Goal: Task Accomplishment & Management: Manage account settings

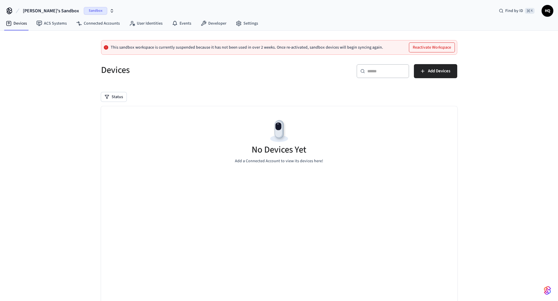
click at [84, 7] on span "Sandbox" at bounding box center [95, 11] width 23 height 8
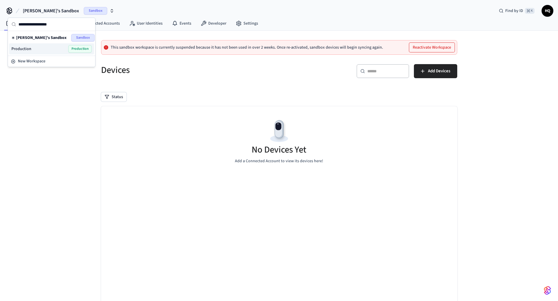
click at [72, 44] on div "Production Production" at bounding box center [51, 48] width 85 height 11
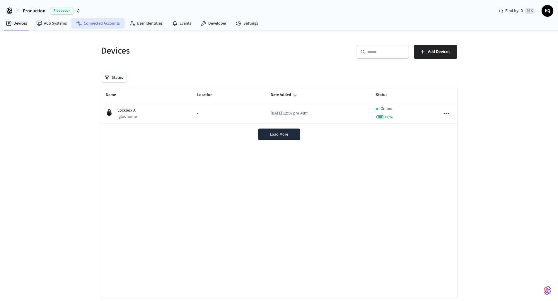
click at [93, 19] on link "Connected Accounts" at bounding box center [97, 23] width 53 height 11
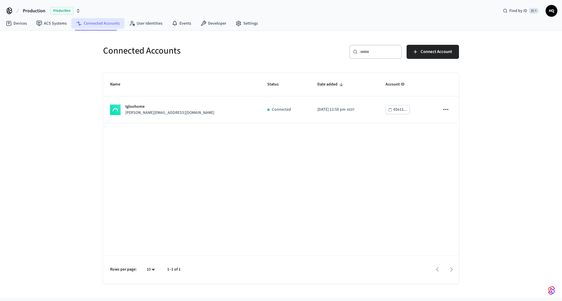
click at [122, 21] on link "Connected Accounts" at bounding box center [97, 23] width 53 height 11
click at [142, 23] on link "User Identities" at bounding box center [145, 23] width 43 height 11
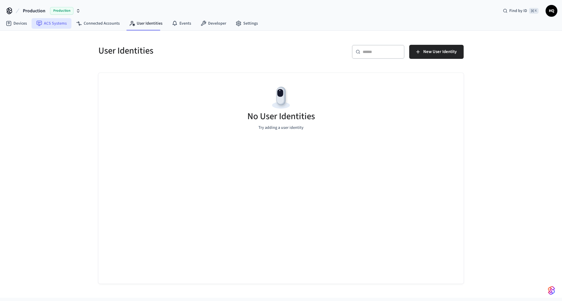
click at [61, 28] on link "ACS Systems" at bounding box center [52, 23] width 40 height 11
click at [202, 23] on icon at bounding box center [204, 23] width 6 height 6
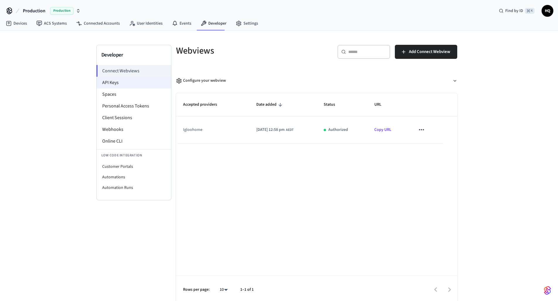
click at [131, 79] on li "API Keys" at bounding box center [134, 83] width 74 height 12
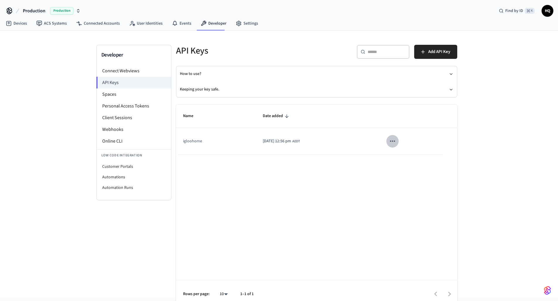
click at [395, 141] on icon "sticky table" at bounding box center [392, 141] width 5 height 1
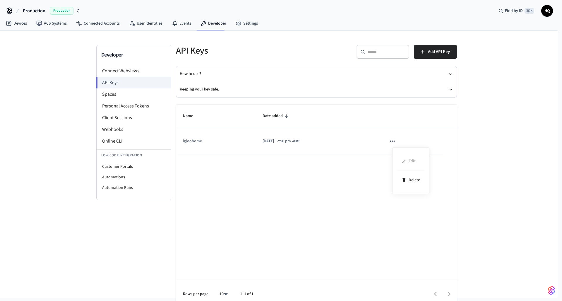
click at [401, 141] on div at bounding box center [281, 150] width 562 height 301
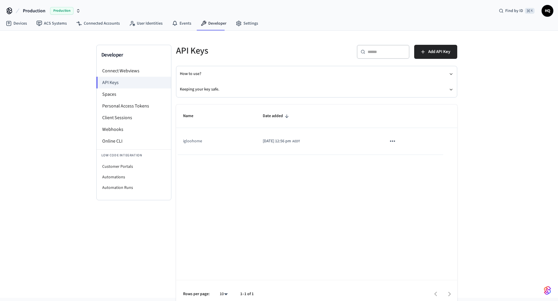
click at [274, 118] on span "Date added" at bounding box center [277, 116] width 28 height 9
click at [448, 78] on button "How to use?" at bounding box center [316, 74] width 273 height 16
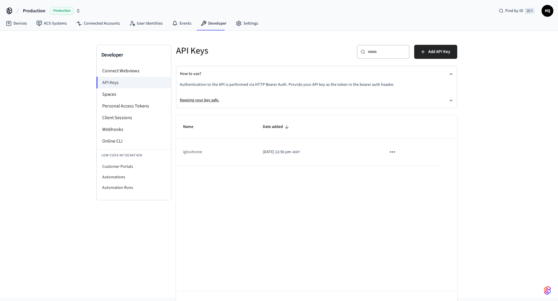
click at [450, 99] on icon "button" at bounding box center [451, 100] width 5 height 5
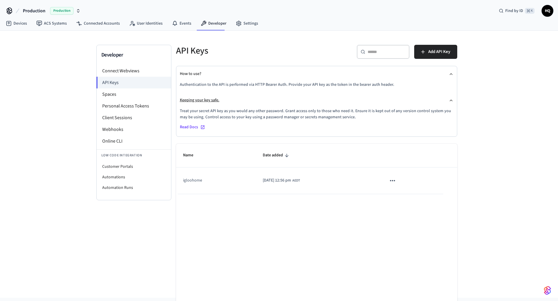
click at [450, 99] on icon "button" at bounding box center [451, 100] width 5 height 5
